Goal: Obtain resource: Download file/media

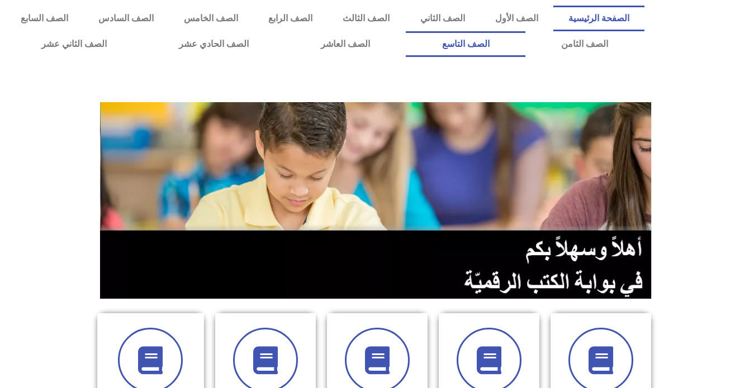
click at [406, 31] on link "الصف التاسع" at bounding box center [466, 44] width 120 height 26
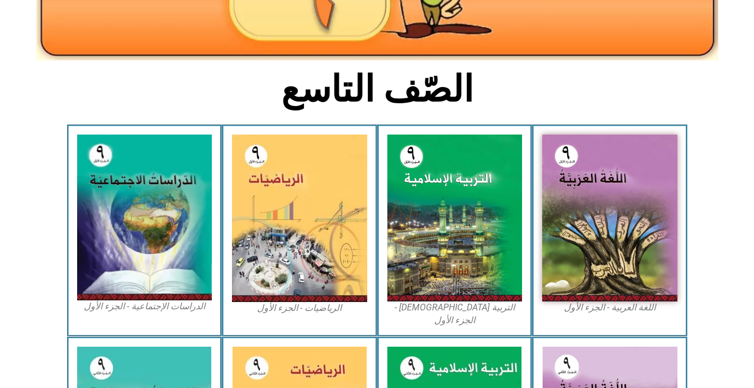
scroll to position [224, 0]
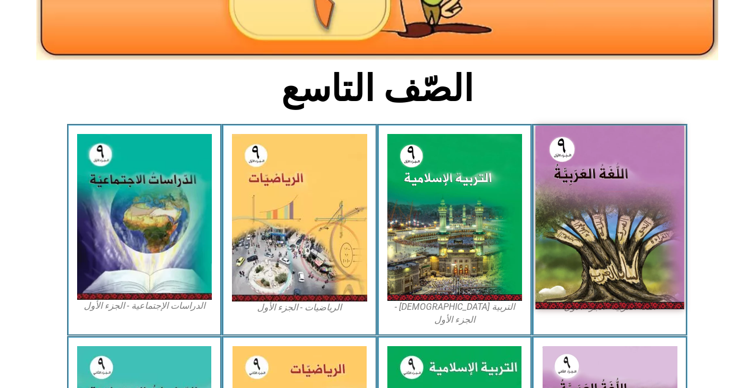
click at [623, 246] on img at bounding box center [609, 218] width 149 height 184
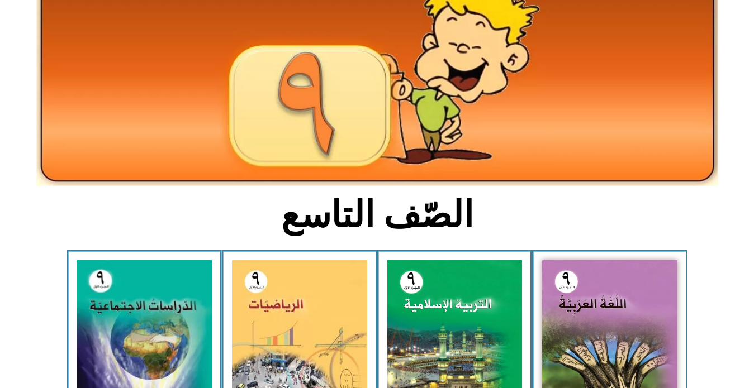
scroll to position [0, 0]
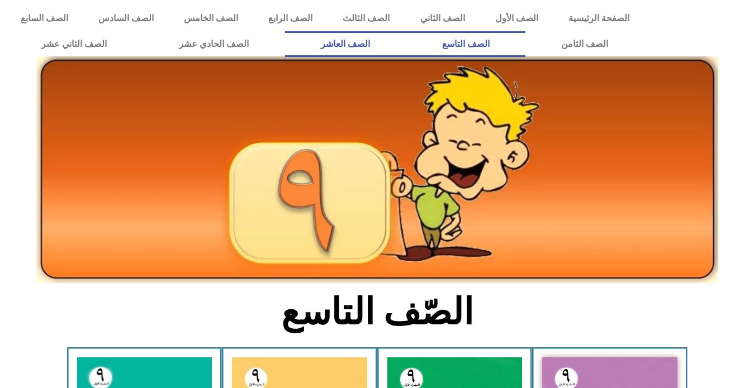
click at [406, 44] on link "الصف العاشر" at bounding box center [345, 44] width 121 height 26
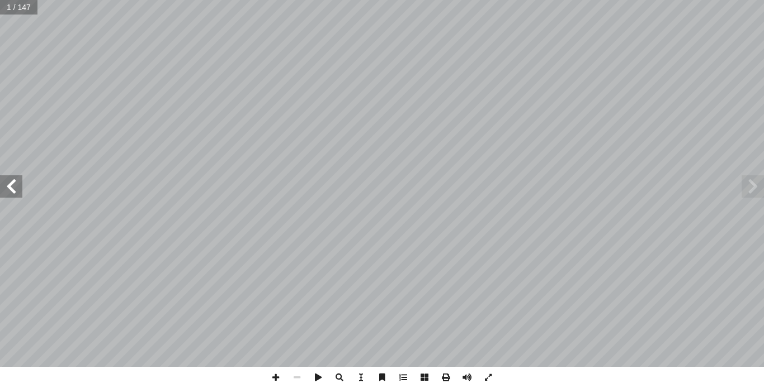
click at [15, 184] on span at bounding box center [11, 187] width 22 height 22
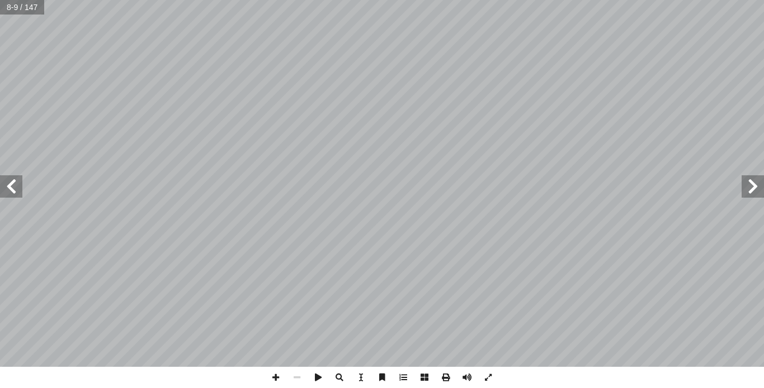
click at [15, 184] on span at bounding box center [11, 187] width 22 height 22
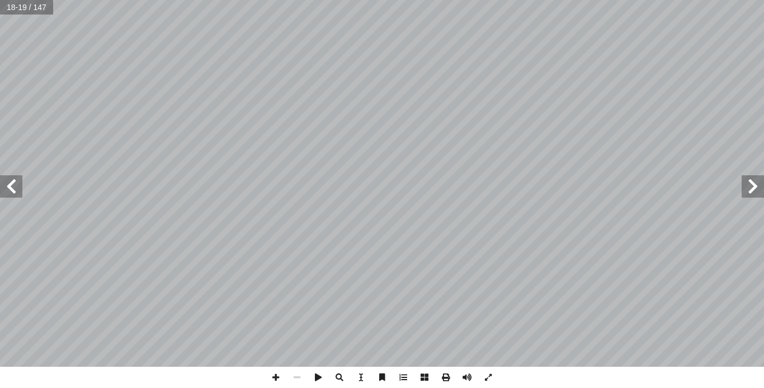
click at [15, 184] on span at bounding box center [11, 187] width 22 height 22
click at [750, 188] on span at bounding box center [752, 187] width 22 height 22
click at [444, 375] on span at bounding box center [445, 377] width 21 height 21
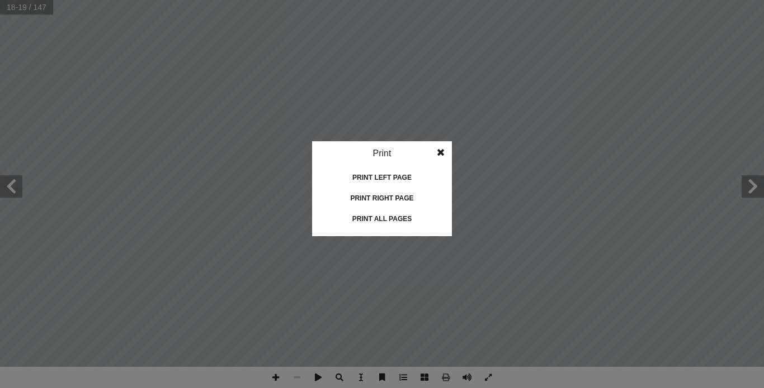
click at [380, 153] on div "Print" at bounding box center [382, 153] width 140 height 25
click at [438, 151] on span at bounding box center [440, 152] width 20 height 22
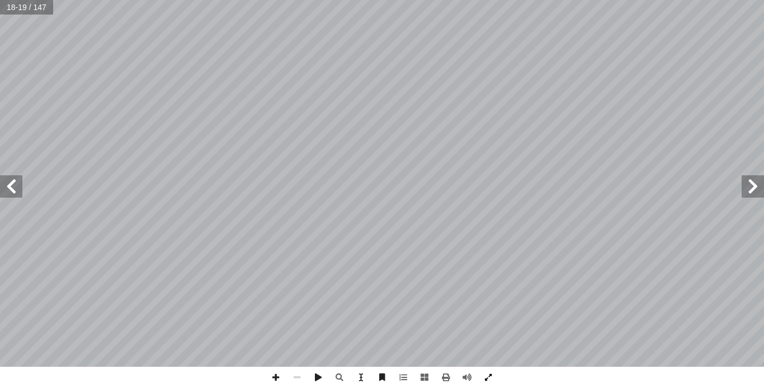
drag, startPoint x: 479, startPoint y: 375, endPoint x: 482, endPoint y: 414, distance: 39.8
click at [480, 375] on span at bounding box center [487, 377] width 21 height 21
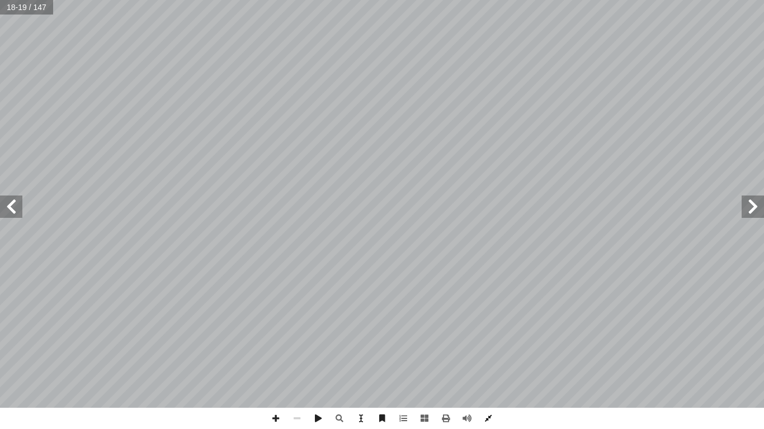
click at [487, 388] on span at bounding box center [487, 418] width 21 height 21
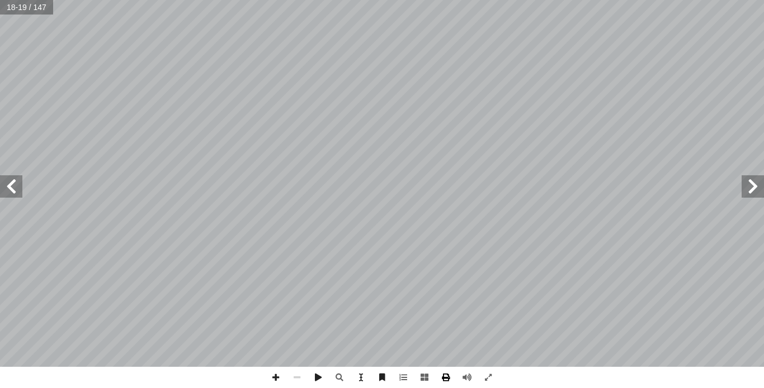
click at [442, 378] on span at bounding box center [445, 377] width 21 height 21
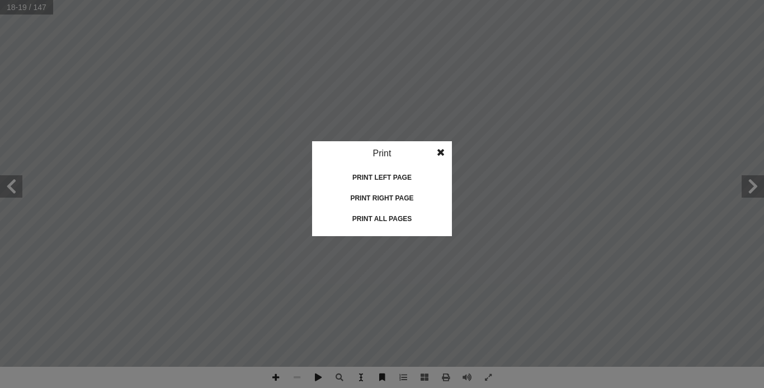
click at [385, 154] on div "Print" at bounding box center [382, 153] width 140 height 25
click at [442, 150] on span at bounding box center [440, 152] width 20 height 22
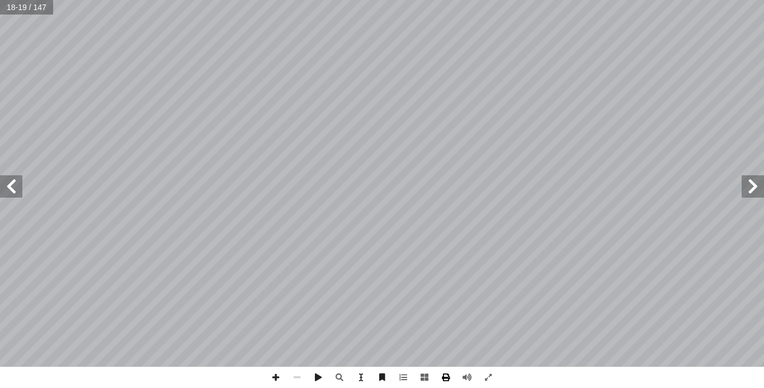
drag, startPoint x: 442, startPoint y: 150, endPoint x: 447, endPoint y: 377, distance: 227.0
click at [447, 377] on span at bounding box center [445, 377] width 21 height 21
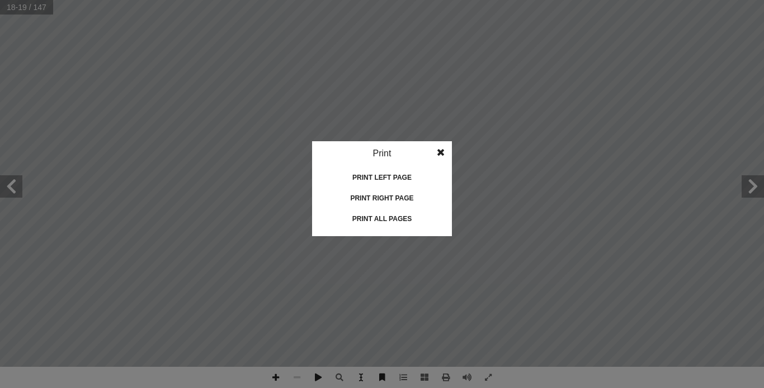
click at [384, 218] on div "Print all pages" at bounding box center [382, 219] width 112 height 18
click at [447, 150] on span at bounding box center [440, 152] width 20 height 22
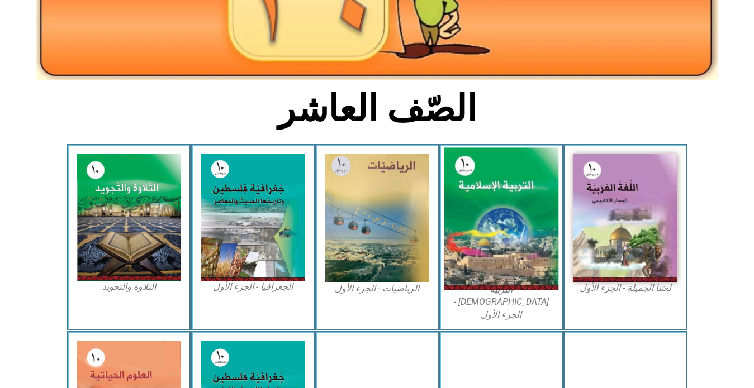
scroll to position [224, 0]
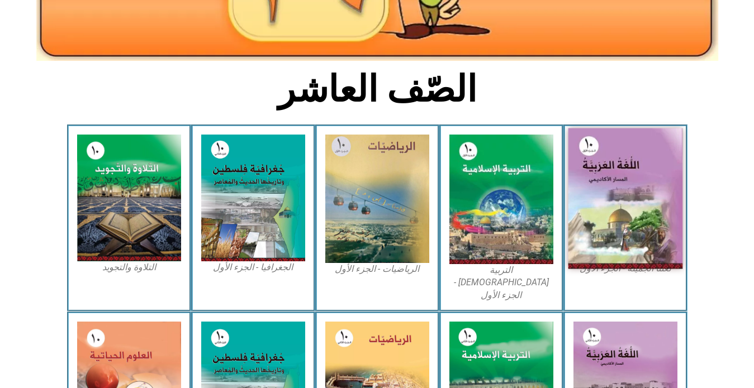
click at [634, 199] on img at bounding box center [625, 199] width 115 height 141
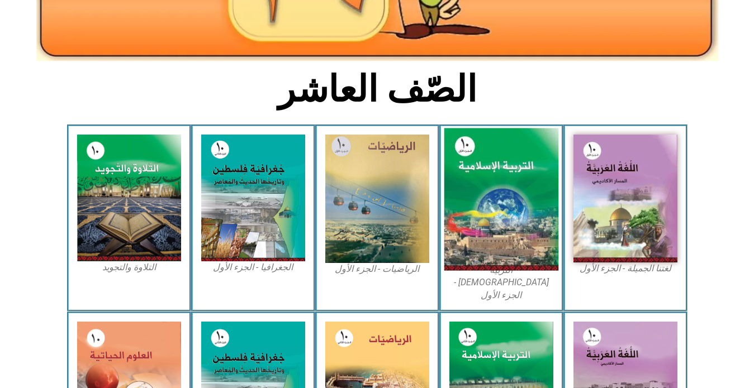
click at [519, 222] on img at bounding box center [501, 200] width 115 height 143
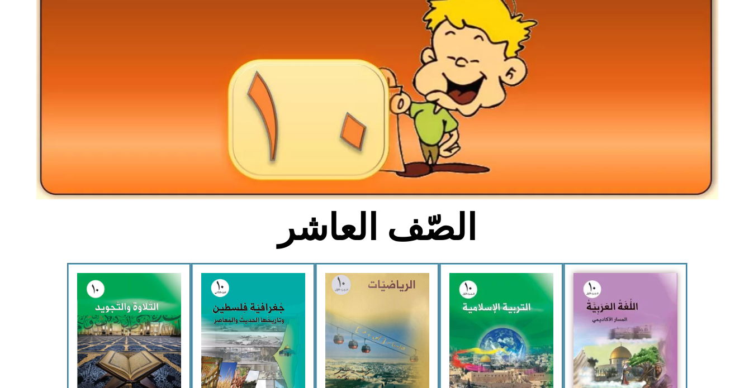
scroll to position [0, 0]
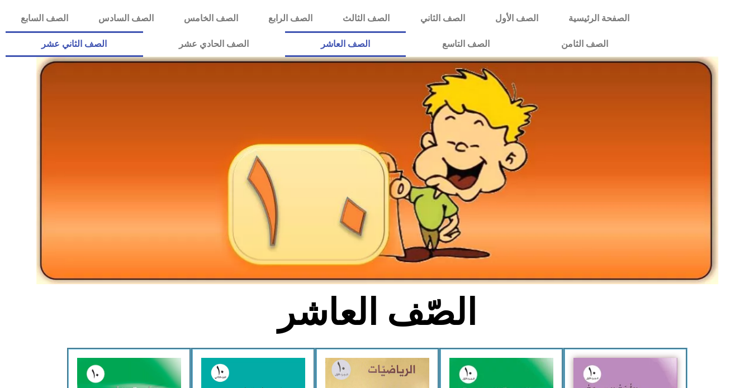
click at [116, 45] on link "الصف الثاني عشر" at bounding box center [75, 44] width 138 height 26
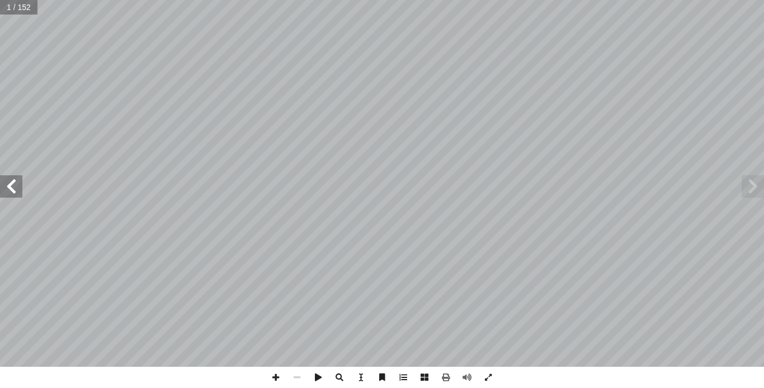
click at [19, 193] on span at bounding box center [11, 187] width 22 height 22
click at [19, 192] on span at bounding box center [11, 187] width 22 height 22
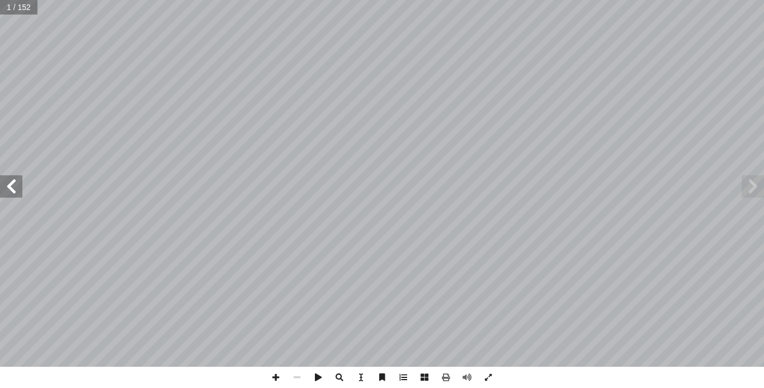
click at [19, 192] on span at bounding box center [11, 187] width 22 height 22
click at [18, 192] on span at bounding box center [11, 187] width 22 height 22
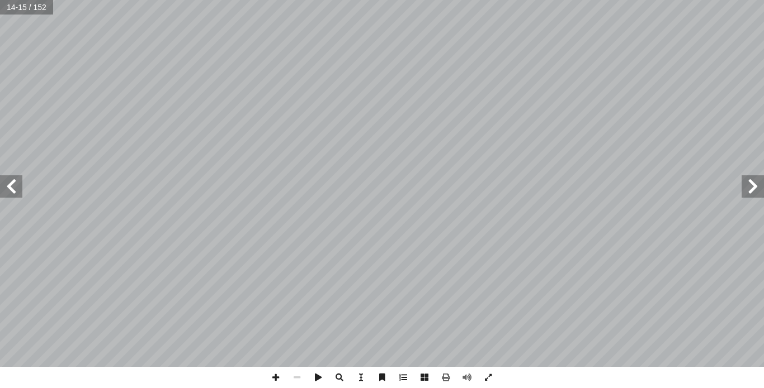
click at [20, 192] on span at bounding box center [11, 187] width 22 height 22
click at [744, 186] on span at bounding box center [752, 187] width 22 height 22
click at [447, 378] on span at bounding box center [445, 377] width 21 height 21
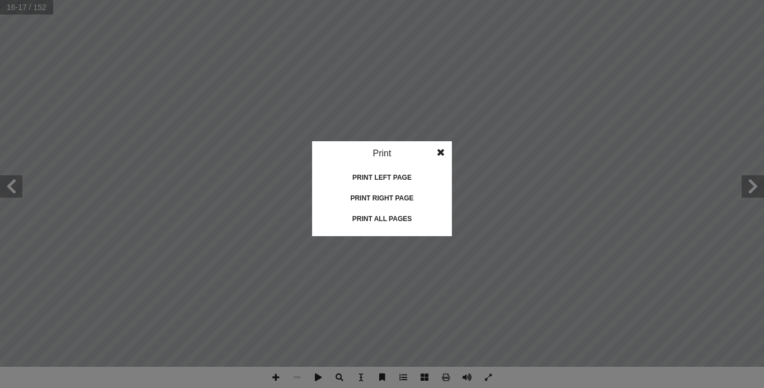
click at [382, 217] on div "Print all pages" at bounding box center [382, 219] width 112 height 18
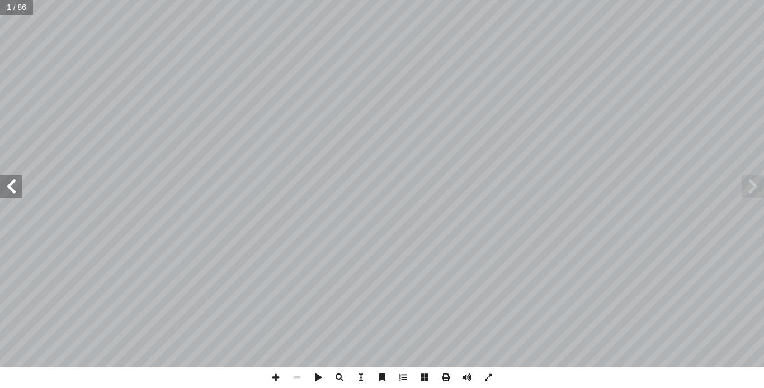
click at [6, 183] on span at bounding box center [11, 187] width 22 height 22
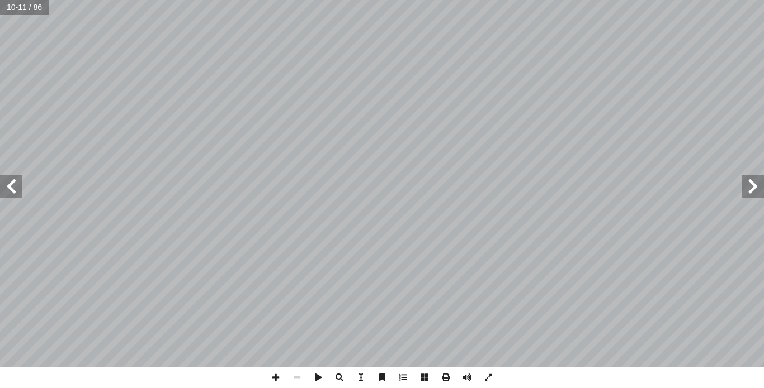
click at [6, 183] on span at bounding box center [11, 187] width 22 height 22
click at [444, 377] on span at bounding box center [445, 377] width 21 height 21
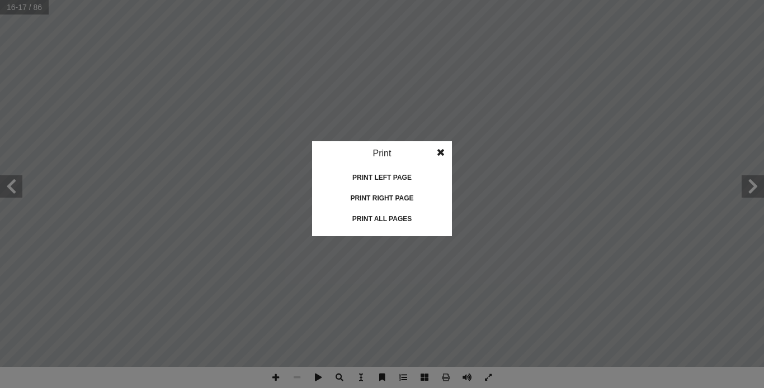
click at [394, 220] on div "Print all pages" at bounding box center [382, 219] width 112 height 18
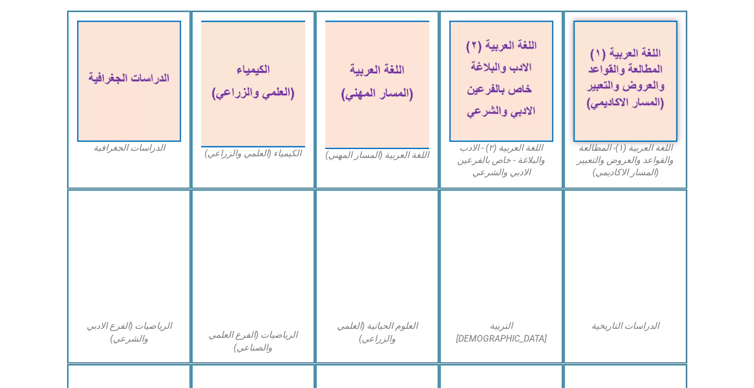
scroll to position [335, 0]
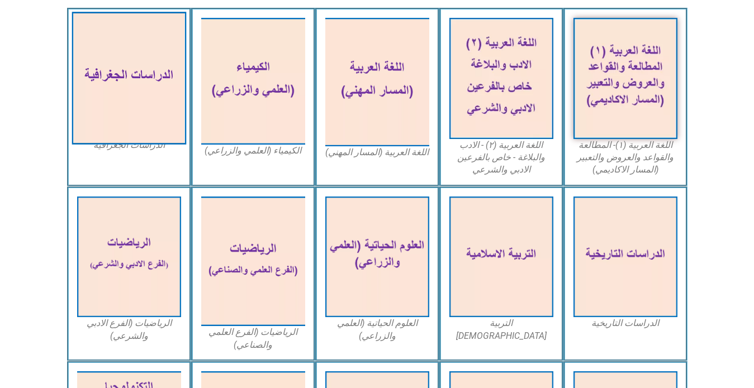
click at [113, 59] on img at bounding box center [129, 78] width 115 height 133
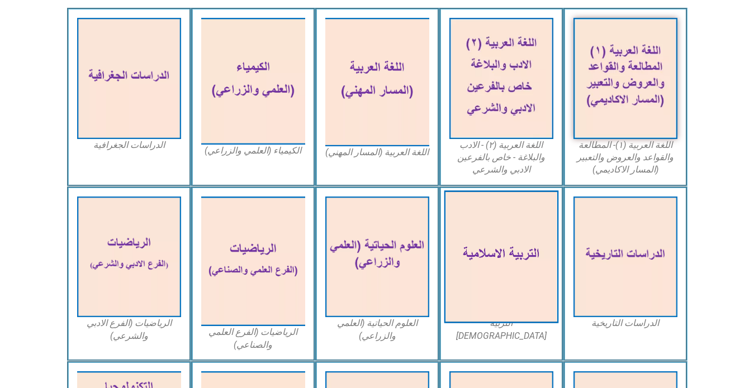
click at [480, 264] on img at bounding box center [501, 257] width 115 height 133
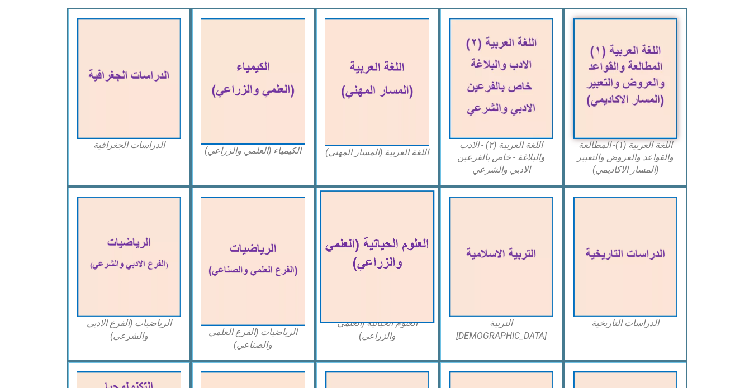
click at [375, 255] on img at bounding box center [377, 257] width 115 height 133
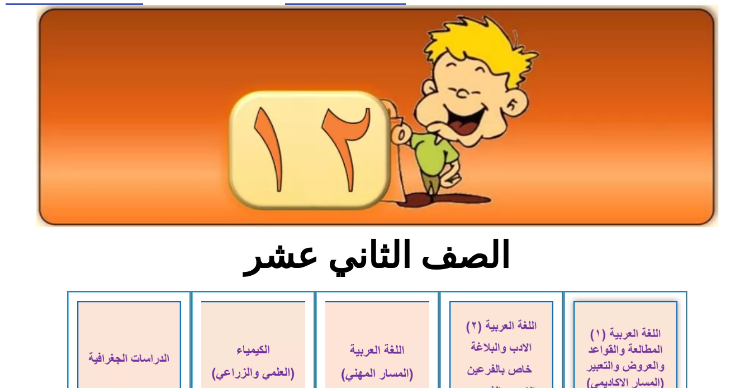
scroll to position [0, 0]
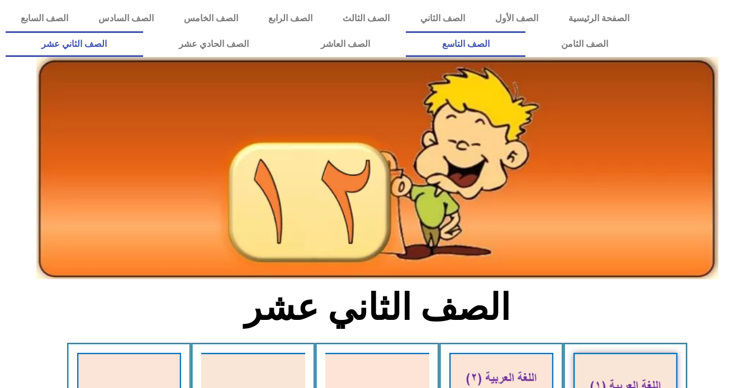
click at [406, 31] on link "الصف التاسع" at bounding box center [466, 44] width 120 height 26
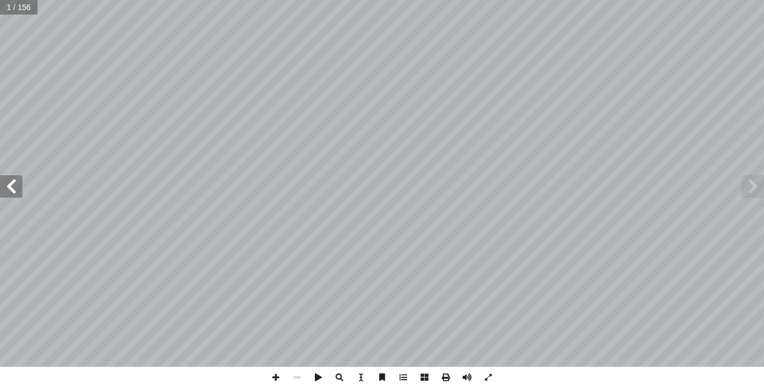
click at [12, 193] on span at bounding box center [11, 187] width 22 height 22
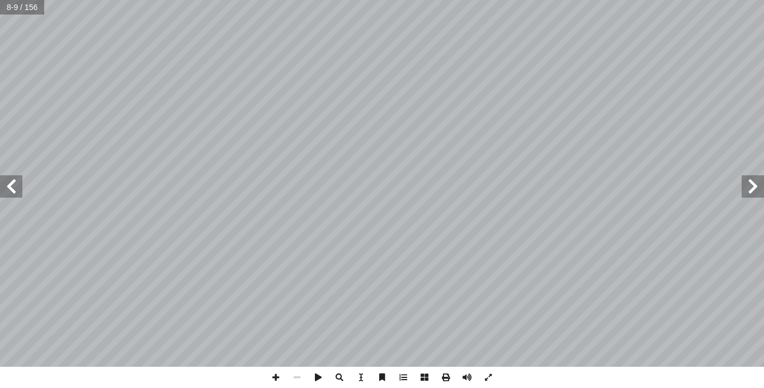
click at [12, 193] on span at bounding box center [11, 187] width 22 height 22
click at [14, 189] on span at bounding box center [11, 187] width 22 height 22
click at [2, 186] on span at bounding box center [11, 187] width 22 height 22
click at [448, 375] on span at bounding box center [445, 377] width 21 height 21
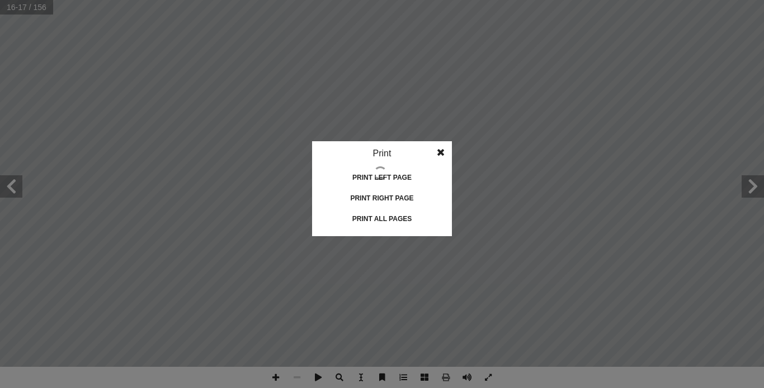
click at [396, 218] on div "Print all pages" at bounding box center [382, 219] width 112 height 18
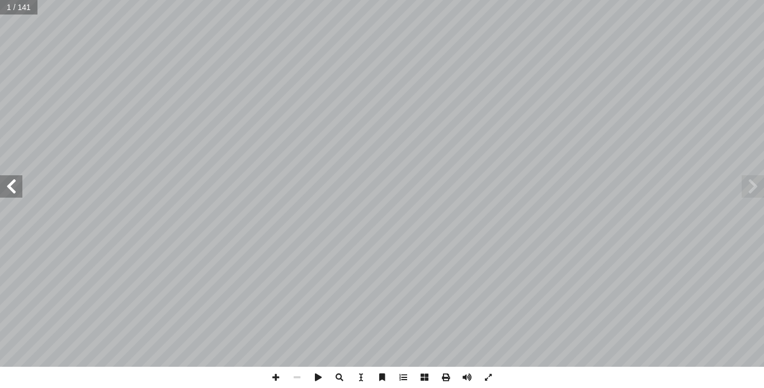
click at [17, 188] on span at bounding box center [11, 187] width 22 height 22
click at [17, 186] on span at bounding box center [11, 187] width 22 height 22
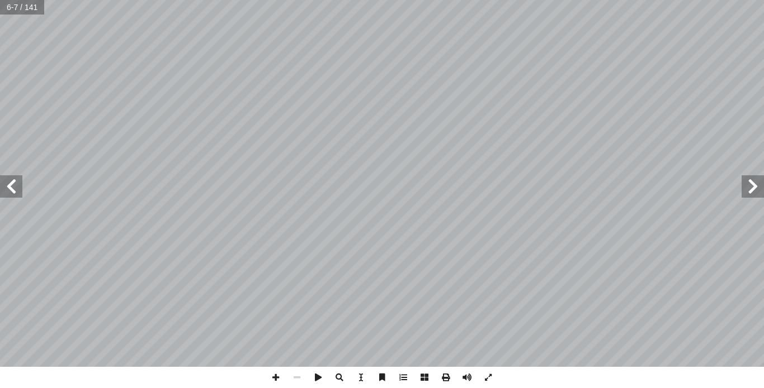
click at [17, 186] on span at bounding box center [11, 187] width 22 height 22
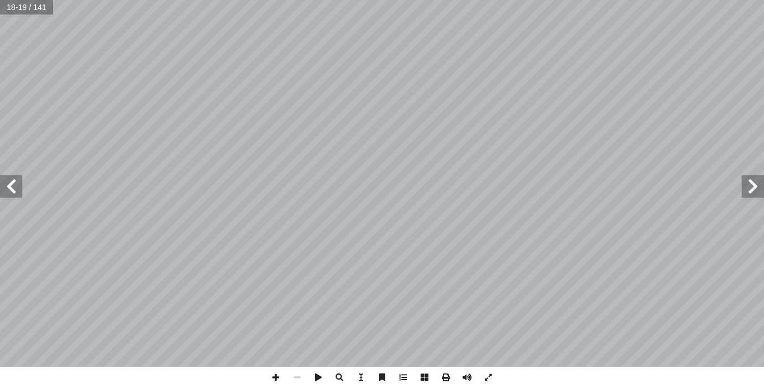
click at [17, 186] on span at bounding box center [11, 187] width 22 height 22
click at [20, 185] on span at bounding box center [11, 187] width 22 height 22
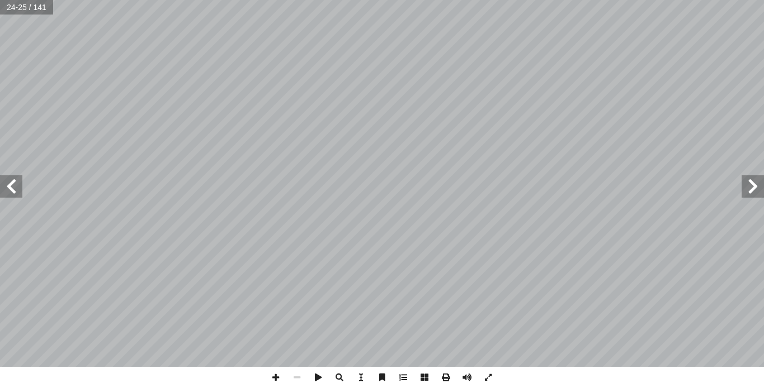
click at [21, 174] on div "ت الكريمة: � ي آ تفسير ال� ص��ح بين الناس: ٕ ا�� . ﴾ ٠١ َ ون ُ َ � ْ ر ُ ت ْ م …" at bounding box center [382, 183] width 764 height 367
click at [12, 189] on span at bounding box center [11, 187] width 22 height 22
click at [15, 193] on span at bounding box center [11, 187] width 22 height 22
click at [757, 183] on span at bounding box center [752, 187] width 22 height 22
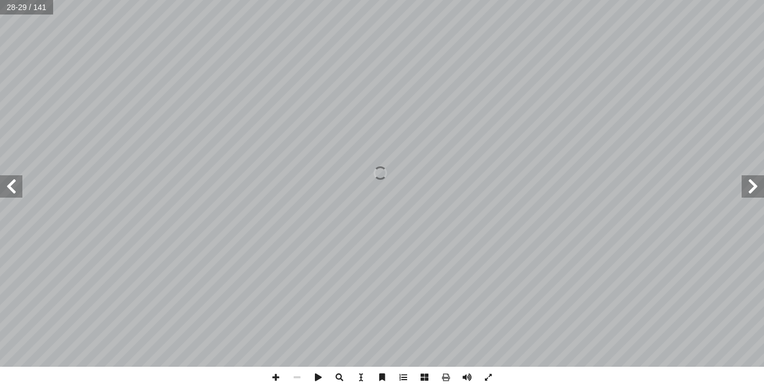
click at [757, 183] on span at bounding box center [752, 187] width 22 height 22
click at [18, 188] on span at bounding box center [11, 187] width 22 height 22
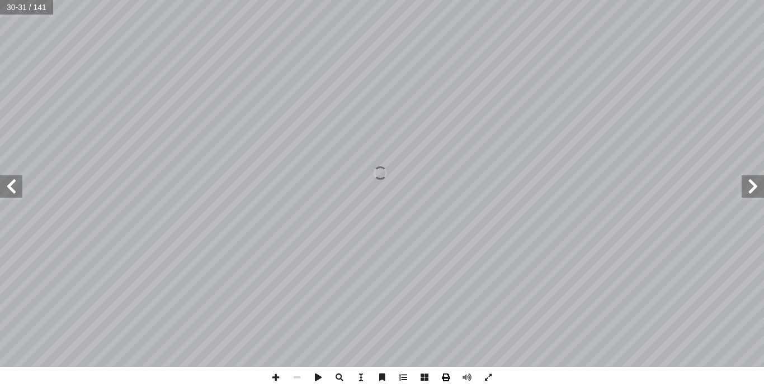
click at [444, 380] on span at bounding box center [445, 377] width 21 height 21
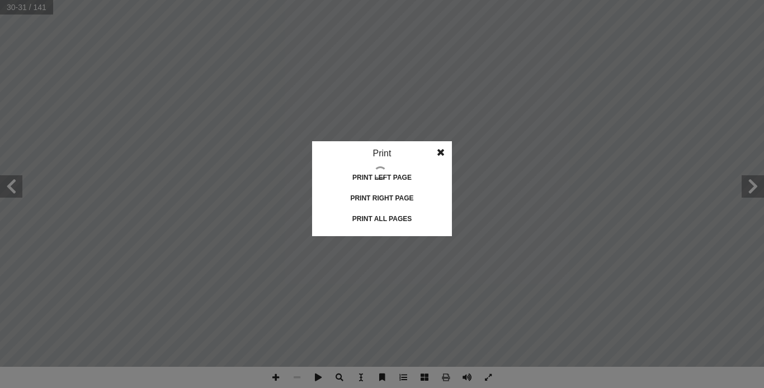
click at [377, 216] on div "Print all pages" at bounding box center [382, 219] width 112 height 18
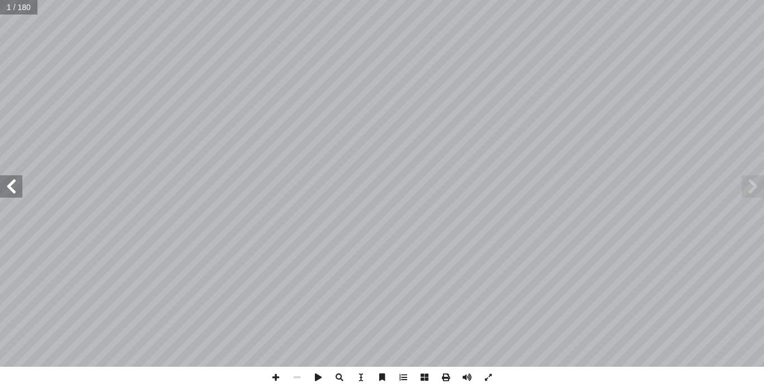
click at [15, 195] on span at bounding box center [11, 187] width 22 height 22
click at [18, 193] on span at bounding box center [11, 187] width 22 height 22
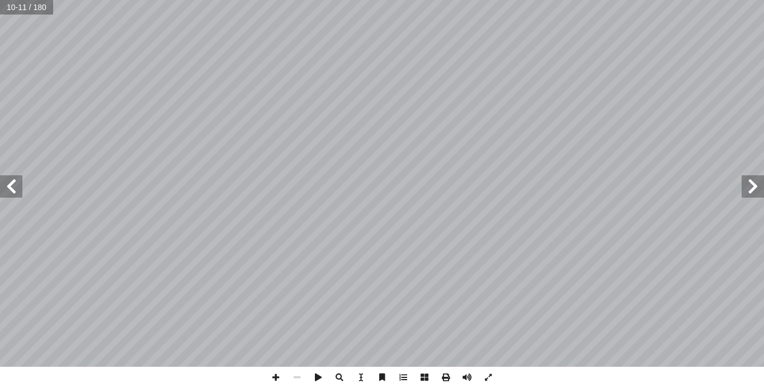
click at [18, 193] on span at bounding box center [11, 187] width 22 height 22
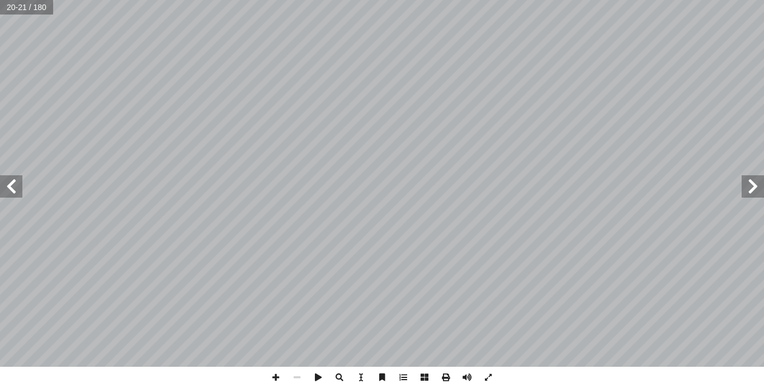
click at [755, 195] on span at bounding box center [752, 187] width 22 height 22
click at [442, 379] on span at bounding box center [445, 377] width 21 height 21
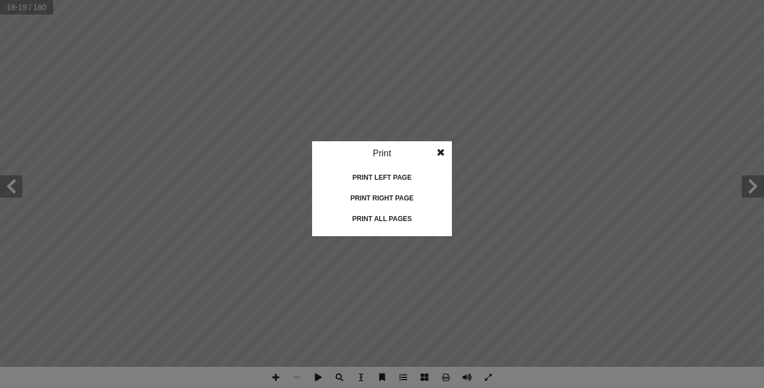
click at [372, 213] on div "Print all pages" at bounding box center [382, 219] width 112 height 18
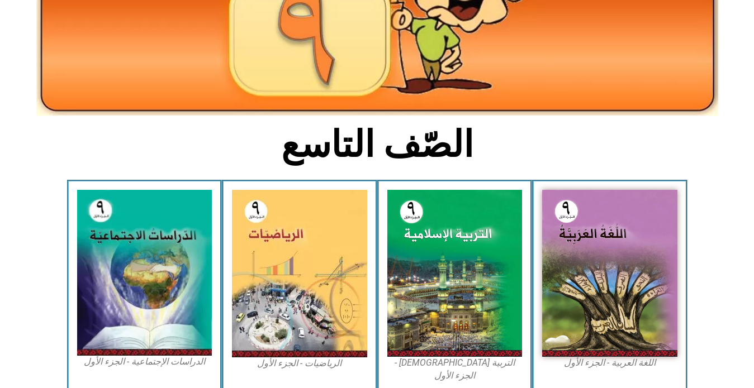
scroll to position [224, 0]
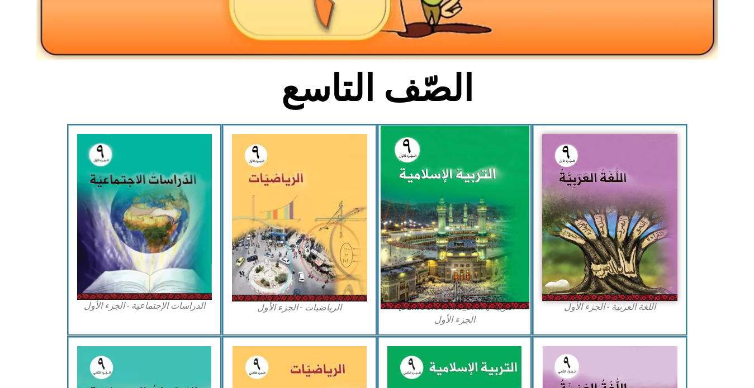
click at [470, 187] on img at bounding box center [454, 218] width 149 height 184
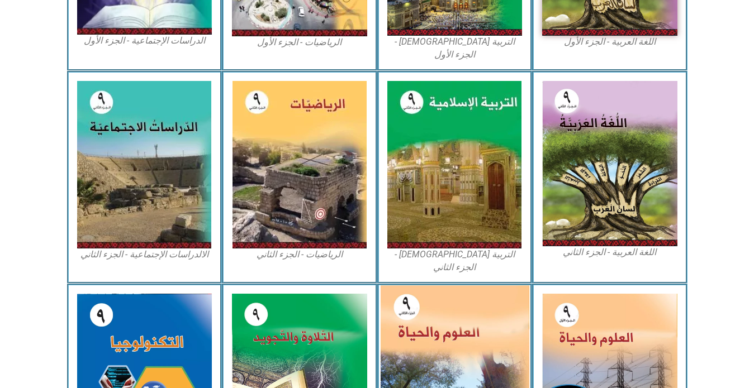
scroll to position [559, 0]
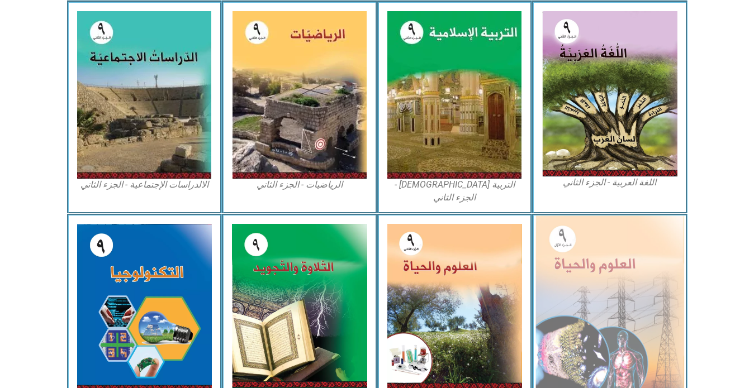
click at [633, 274] on img at bounding box center [609, 308] width 149 height 184
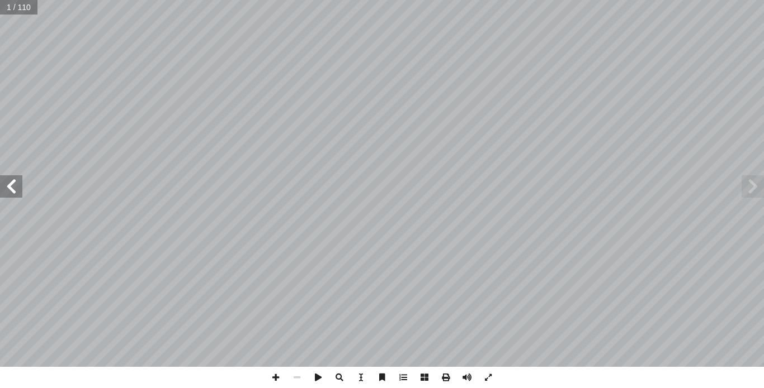
click at [16, 189] on span at bounding box center [11, 187] width 22 height 22
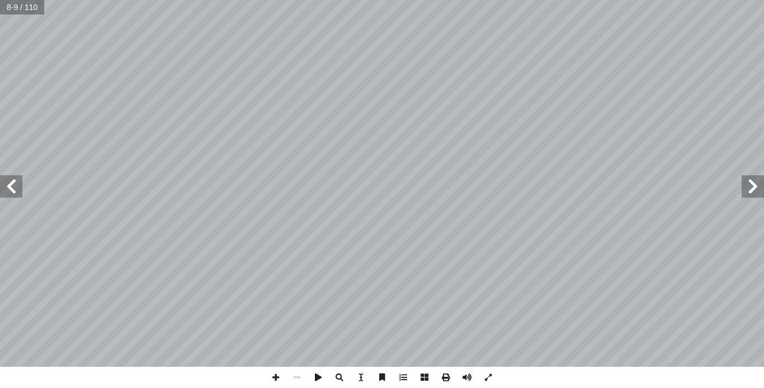
click at [16, 189] on span at bounding box center [11, 187] width 22 height 22
click at [440, 377] on span at bounding box center [445, 377] width 21 height 21
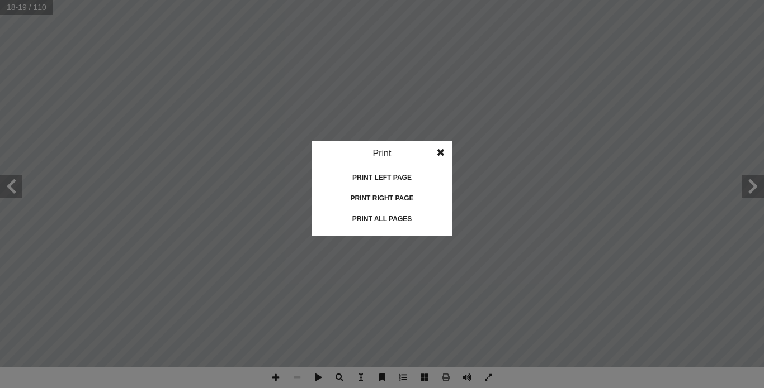
click at [386, 222] on div "Print all pages" at bounding box center [382, 219] width 112 height 18
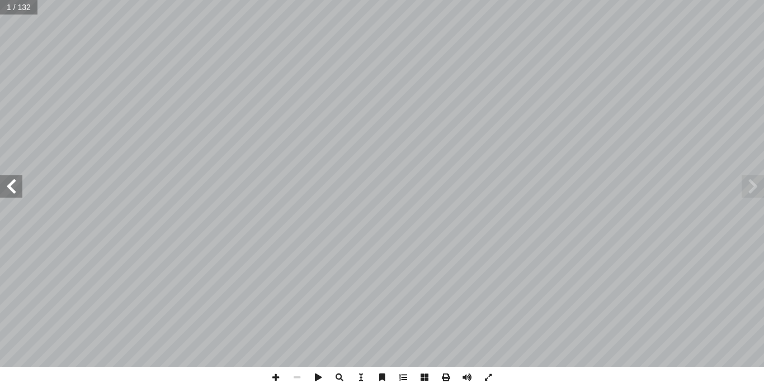
click at [11, 187] on span at bounding box center [11, 187] width 22 height 22
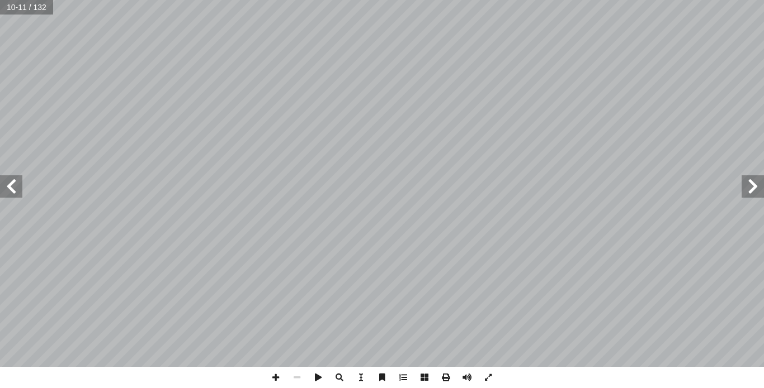
click at [11, 186] on span at bounding box center [11, 187] width 22 height 22
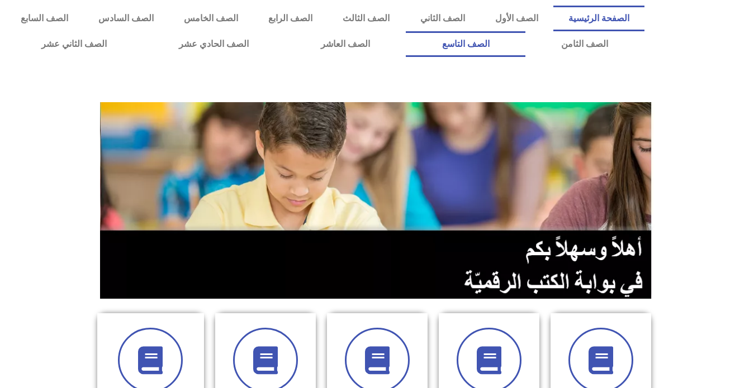
click at [406, 31] on link "الصف التاسع" at bounding box center [466, 44] width 120 height 26
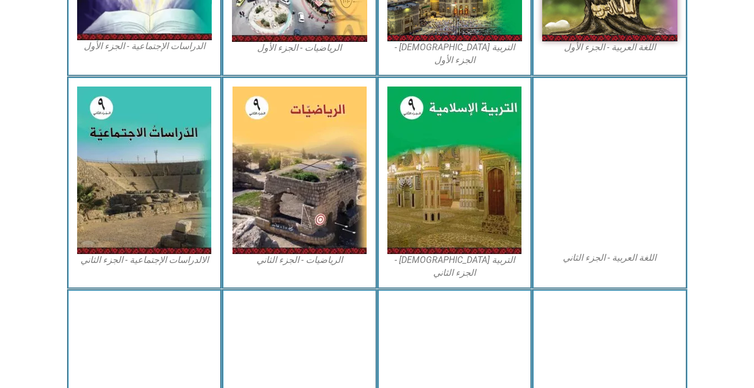
scroll to position [503, 0]
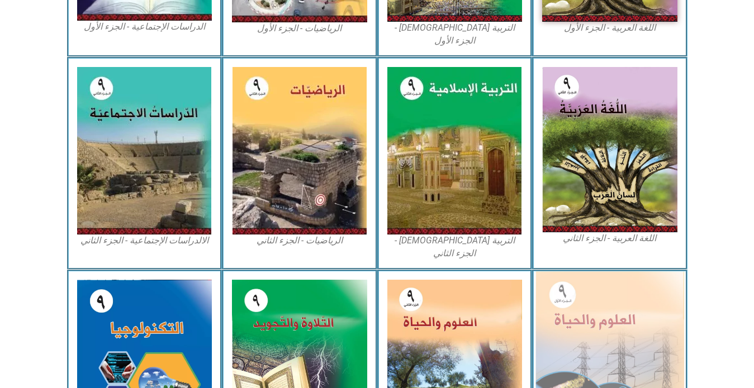
click at [601, 318] on img at bounding box center [609, 364] width 149 height 184
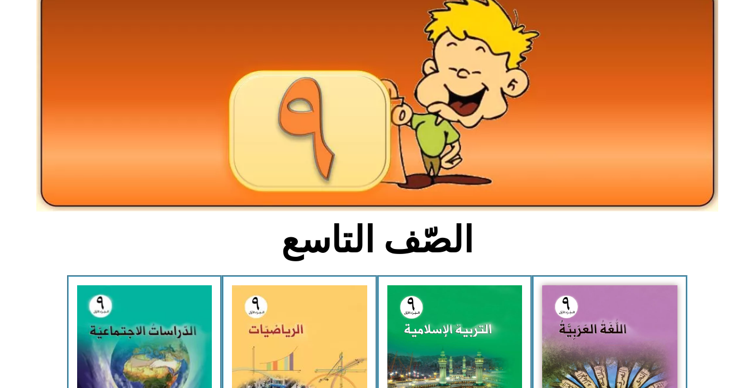
scroll to position [0, 0]
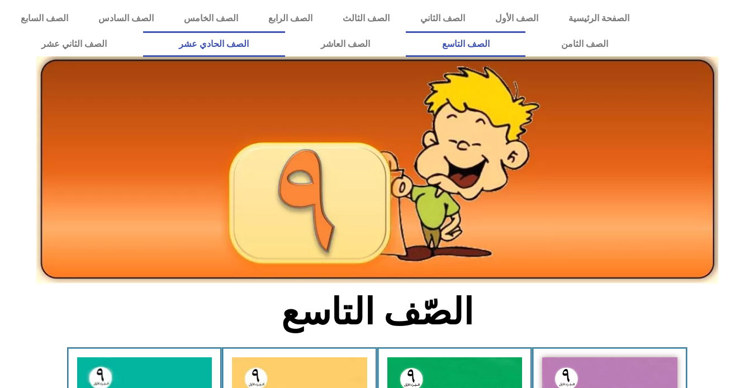
click at [285, 44] on link "الصف الحادي عشر" at bounding box center [214, 44] width 142 height 26
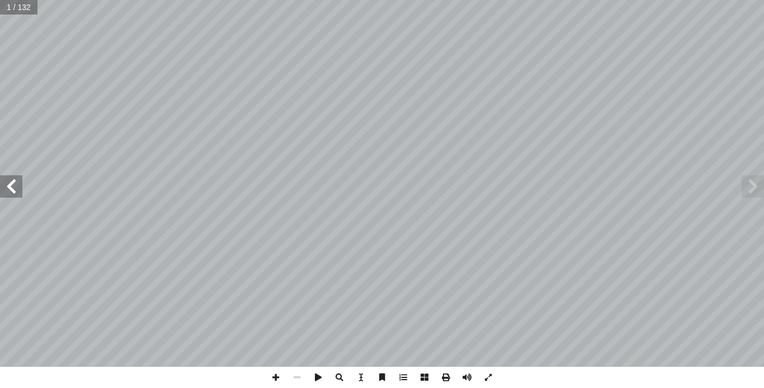
click at [18, 187] on span at bounding box center [11, 187] width 22 height 22
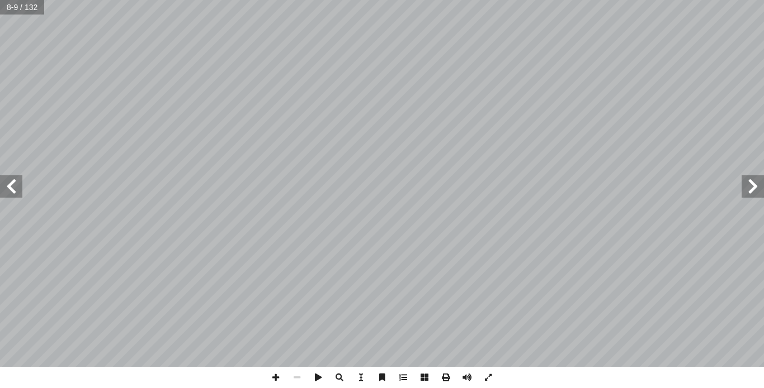
click at [18, 187] on span at bounding box center [11, 187] width 22 height 22
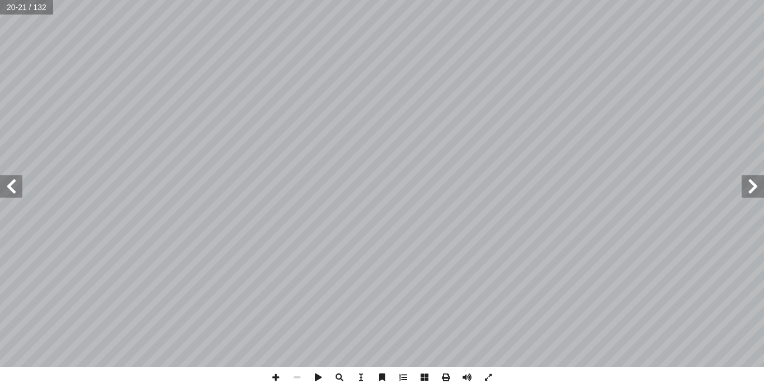
click at [18, 187] on span at bounding box center [11, 187] width 22 height 22
click at [20, 187] on span at bounding box center [11, 187] width 22 height 22
click at [749, 186] on span at bounding box center [752, 187] width 22 height 22
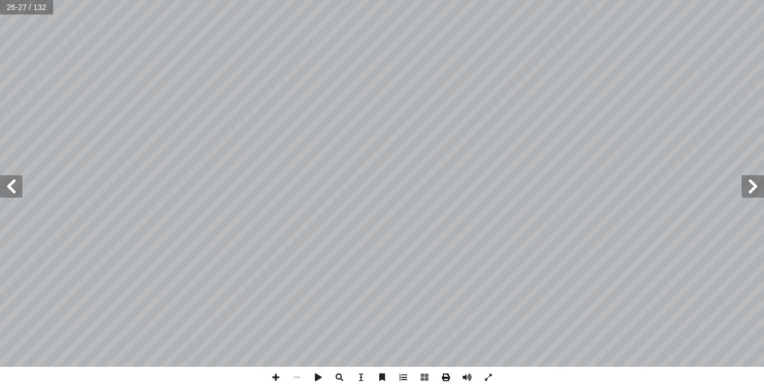
click at [448, 378] on span at bounding box center [445, 377] width 21 height 21
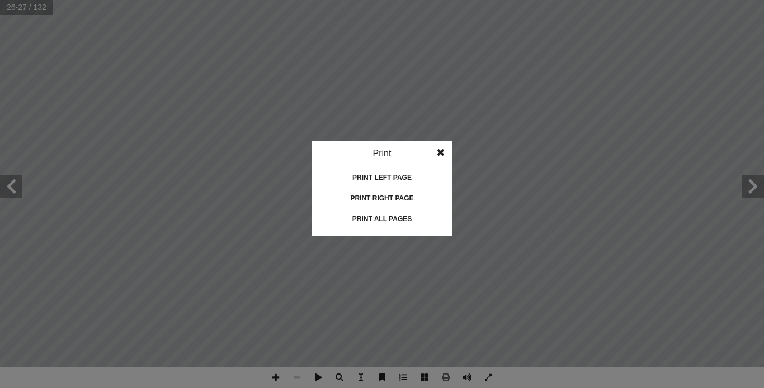
click at [401, 218] on div "Print all pages" at bounding box center [382, 219] width 112 height 18
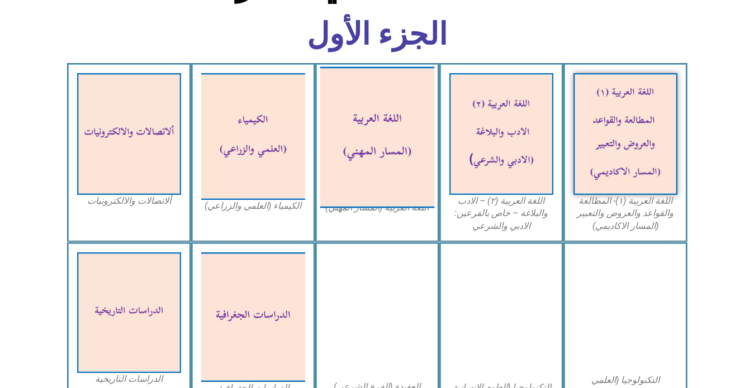
scroll to position [335, 0]
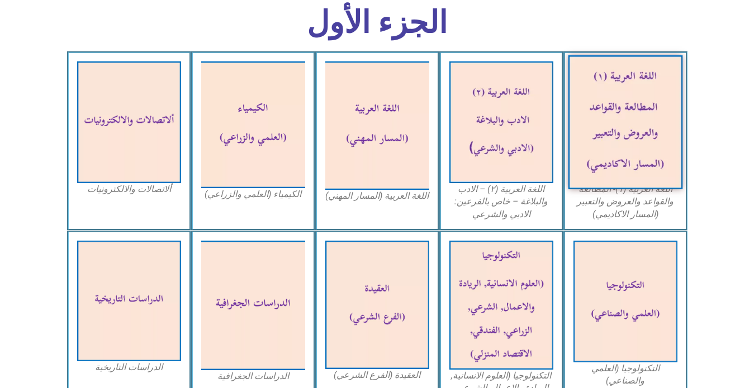
click at [646, 115] on img at bounding box center [625, 122] width 115 height 134
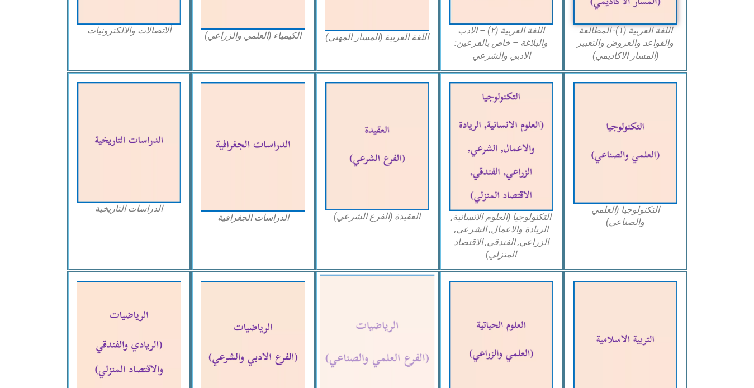
scroll to position [503, 0]
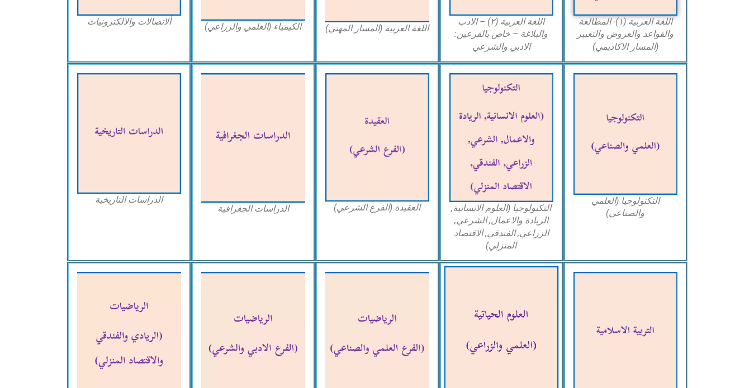
click at [499, 327] on img at bounding box center [501, 333] width 115 height 133
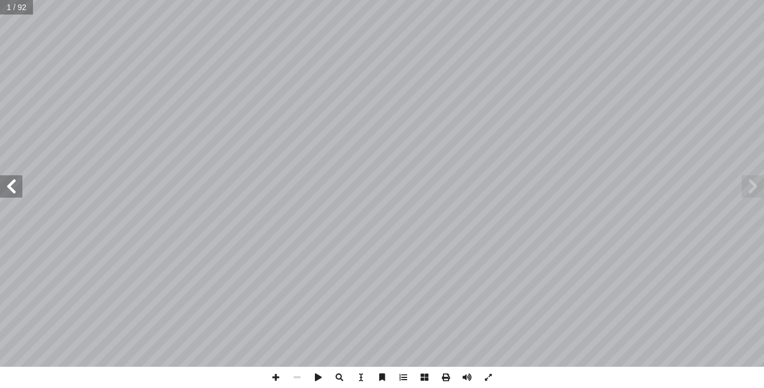
click at [18, 189] on span at bounding box center [11, 187] width 22 height 22
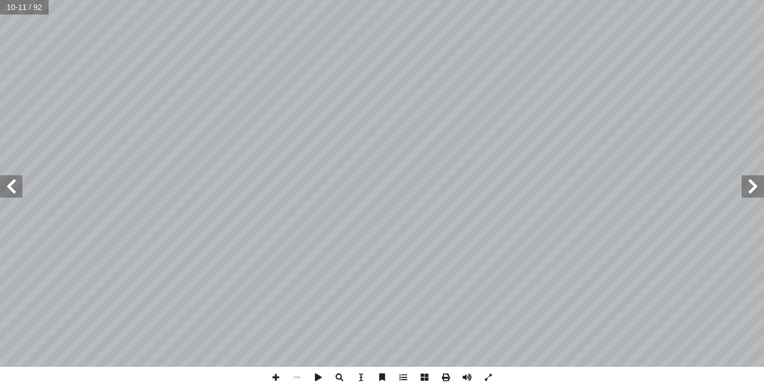
click at [18, 189] on span at bounding box center [11, 187] width 22 height 22
click at [18, 188] on span at bounding box center [11, 187] width 22 height 22
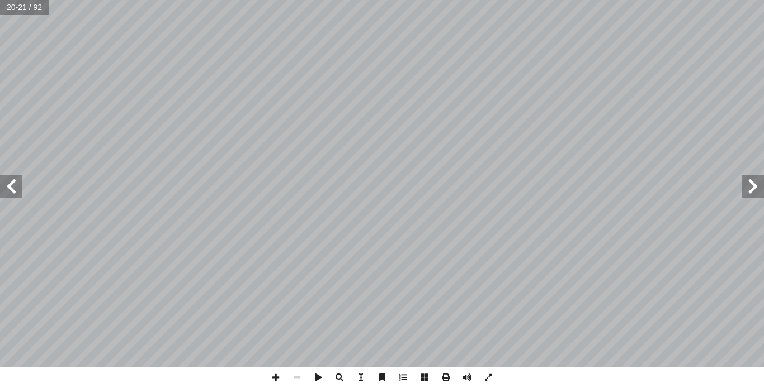
click at [18, 188] on span at bounding box center [11, 187] width 22 height 22
click at [438, 375] on span at bounding box center [445, 377] width 21 height 21
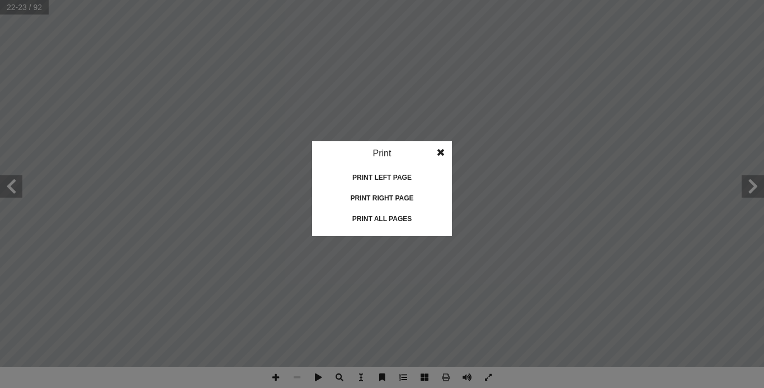
click at [411, 212] on div "Print all pages" at bounding box center [382, 219] width 112 height 18
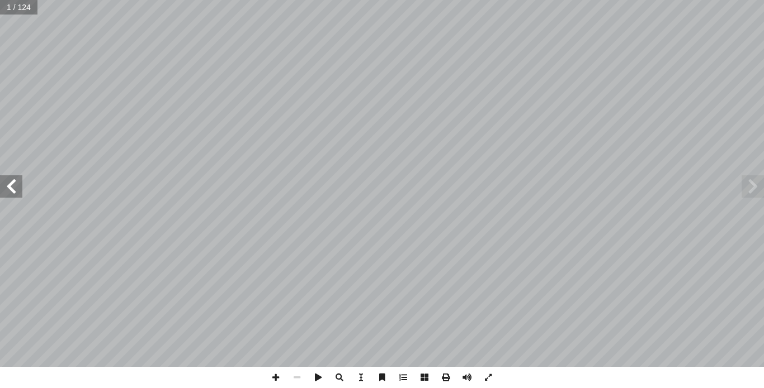
click at [6, 195] on span at bounding box center [11, 187] width 22 height 22
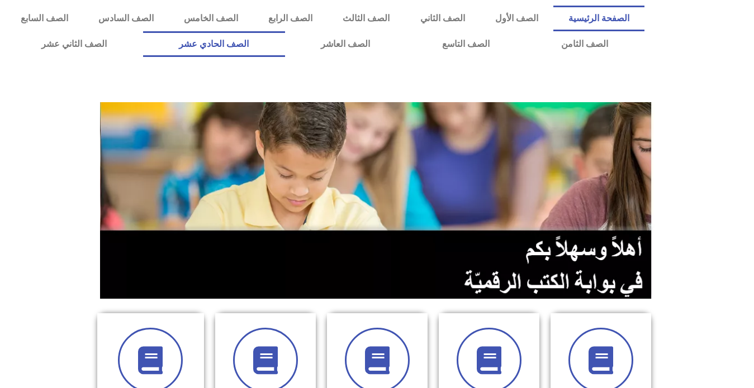
click at [285, 41] on link "الصف الحادي عشر" at bounding box center [214, 44] width 142 height 26
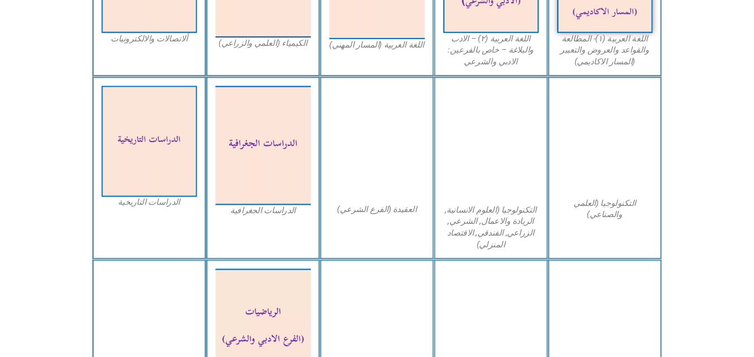
scroll to position [503, 0]
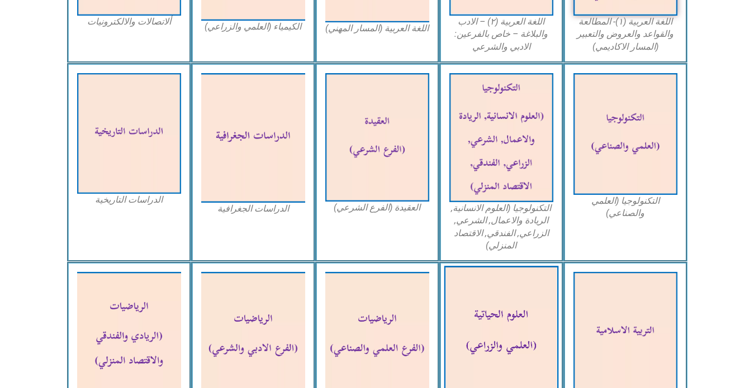
click at [507, 331] on img at bounding box center [501, 333] width 115 height 133
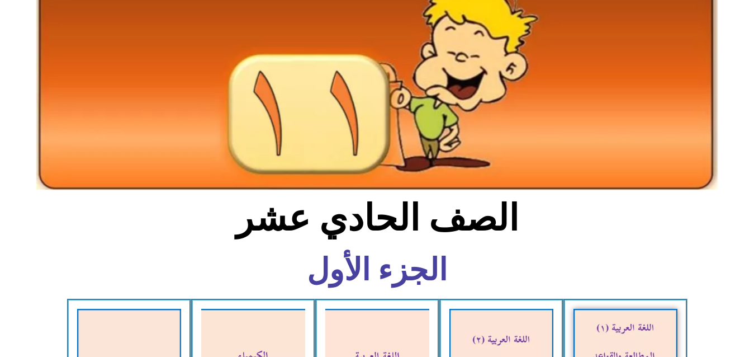
scroll to position [0, 0]
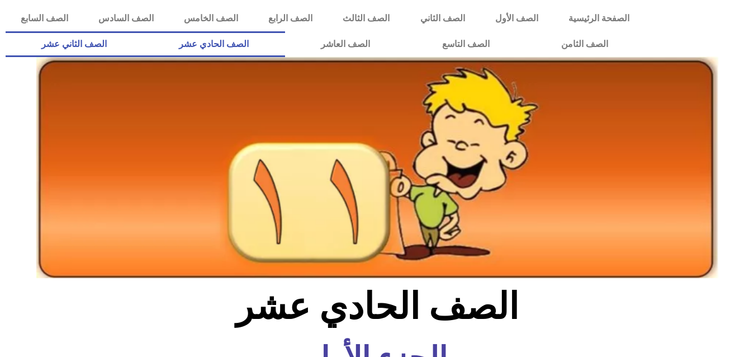
click at [121, 45] on link "الصف الثاني عشر" at bounding box center [75, 44] width 138 height 26
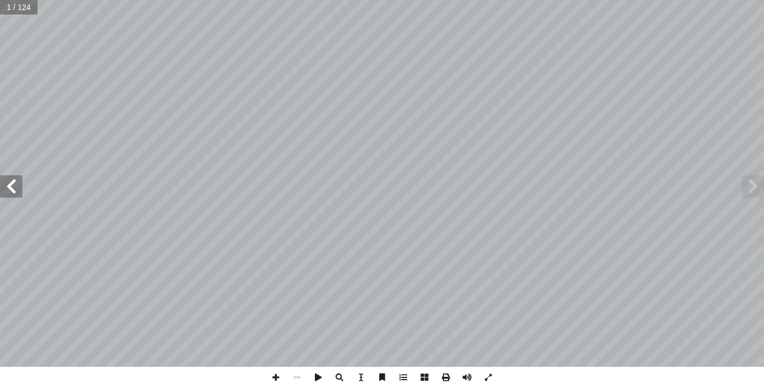
click at [10, 188] on span at bounding box center [11, 187] width 22 height 22
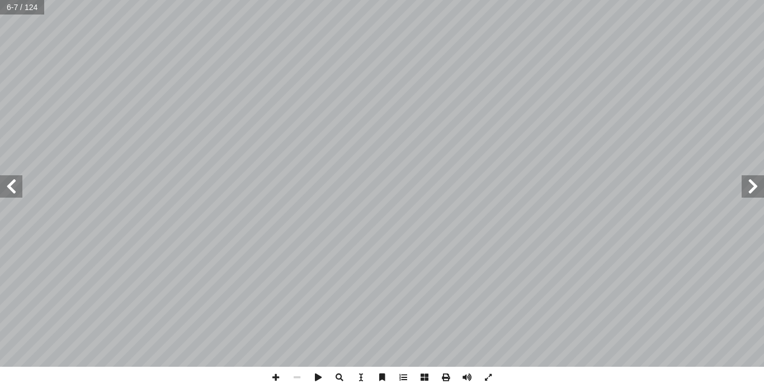
click at [10, 188] on span at bounding box center [11, 187] width 22 height 22
click at [10, 196] on span at bounding box center [11, 187] width 22 height 22
click at [11, 196] on span at bounding box center [11, 187] width 22 height 22
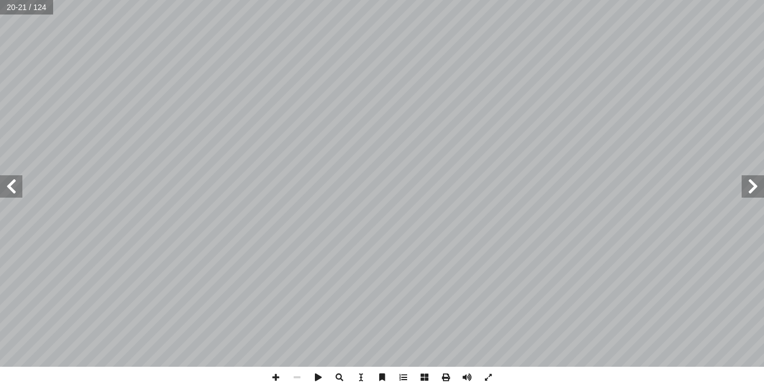
click at [11, 196] on span at bounding box center [11, 187] width 22 height 22
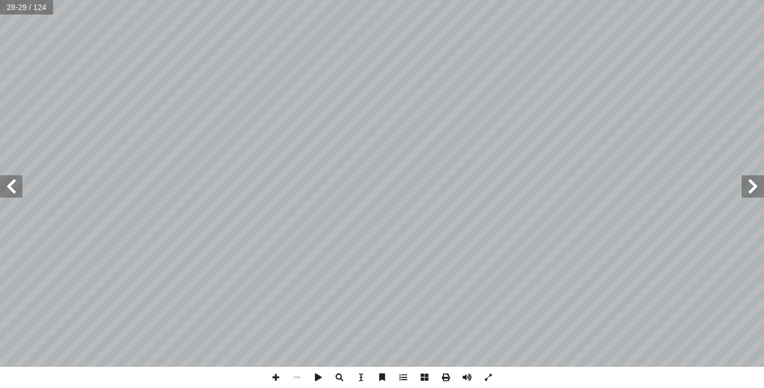
click at [11, 196] on span at bounding box center [11, 187] width 22 height 22
click at [442, 377] on span at bounding box center [445, 377] width 21 height 21
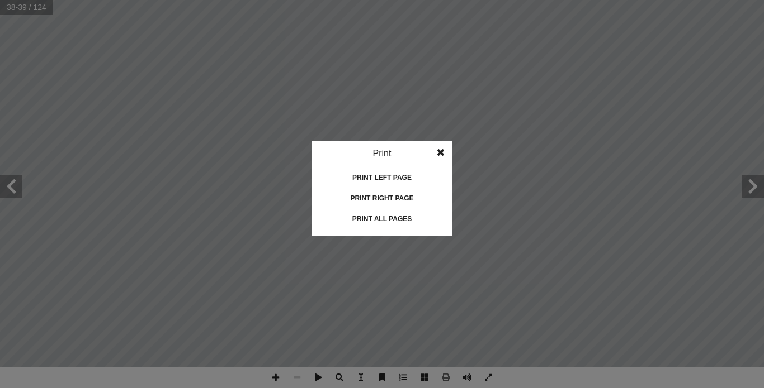
click at [390, 217] on div "Print all pages" at bounding box center [382, 219] width 112 height 18
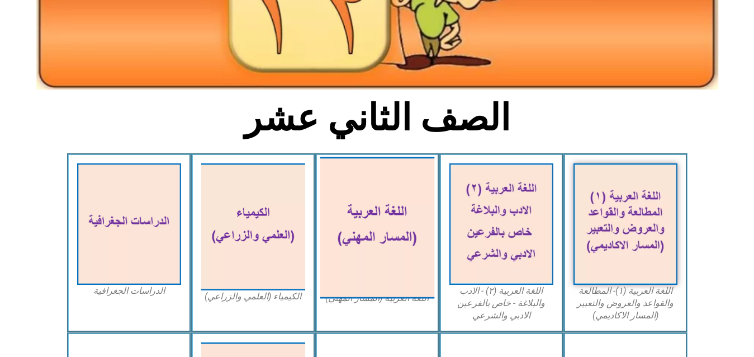
scroll to position [224, 0]
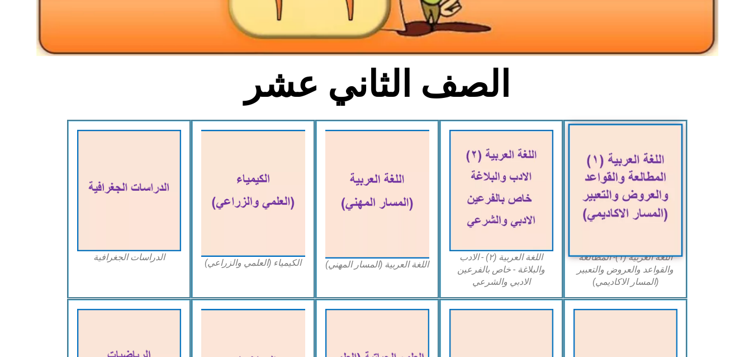
click at [609, 195] on img at bounding box center [625, 190] width 115 height 133
click at [623, 167] on img at bounding box center [625, 190] width 115 height 133
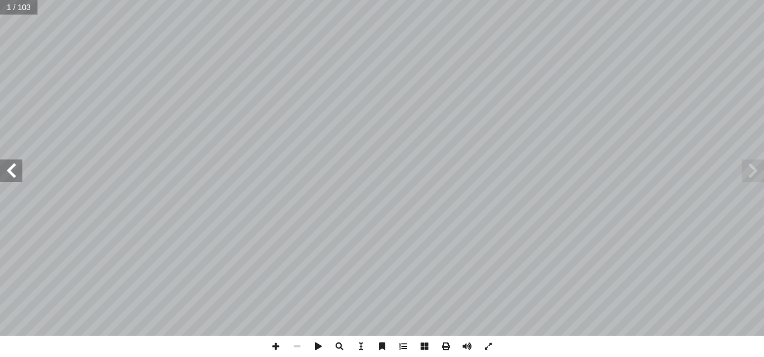
click at [6, 172] on span at bounding box center [11, 170] width 22 height 22
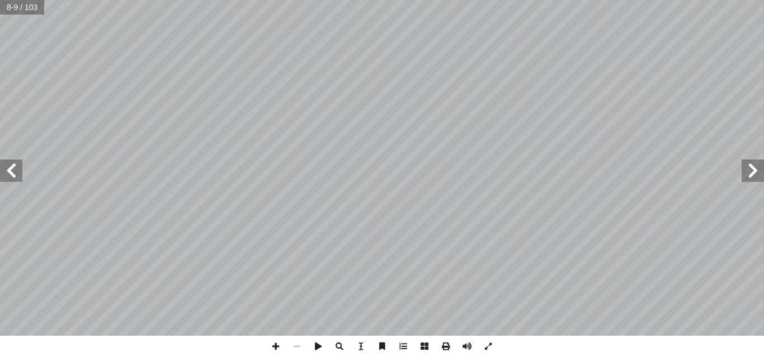
click at [6, 172] on span at bounding box center [11, 170] width 22 height 22
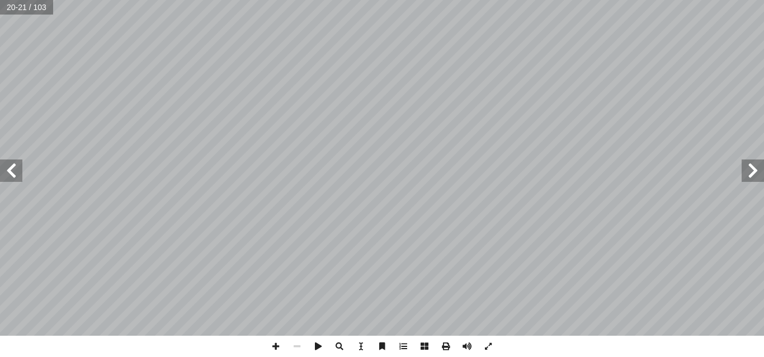
click at [757, 179] on span at bounding box center [752, 170] width 22 height 22
click at [444, 345] on span at bounding box center [445, 345] width 21 height 21
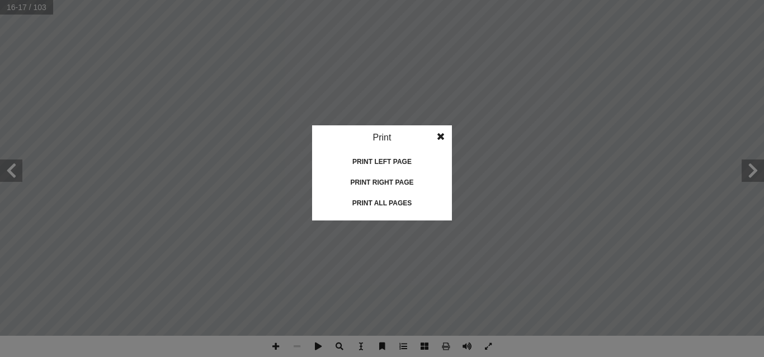
click at [400, 203] on div "Print all pages" at bounding box center [382, 203] width 112 height 18
